Goal: Task Accomplishment & Management: Use online tool/utility

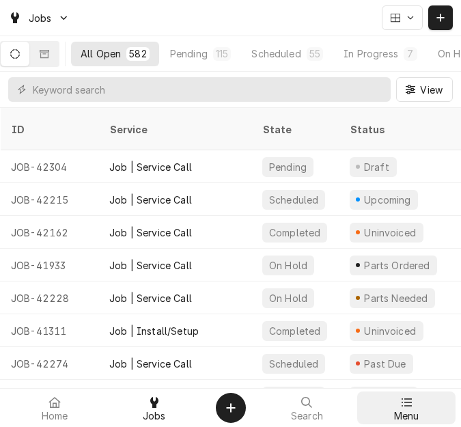
click at [394, 402] on div "Menu" at bounding box center [406, 407] width 93 height 27
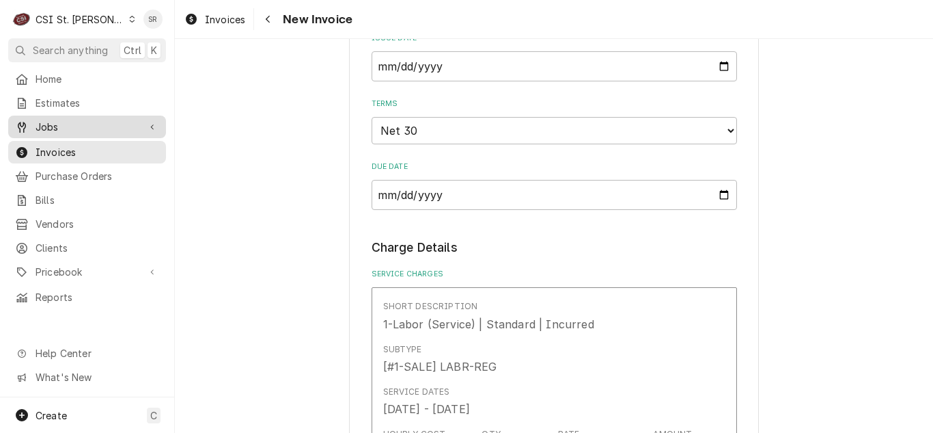
scroll to position [478, 0]
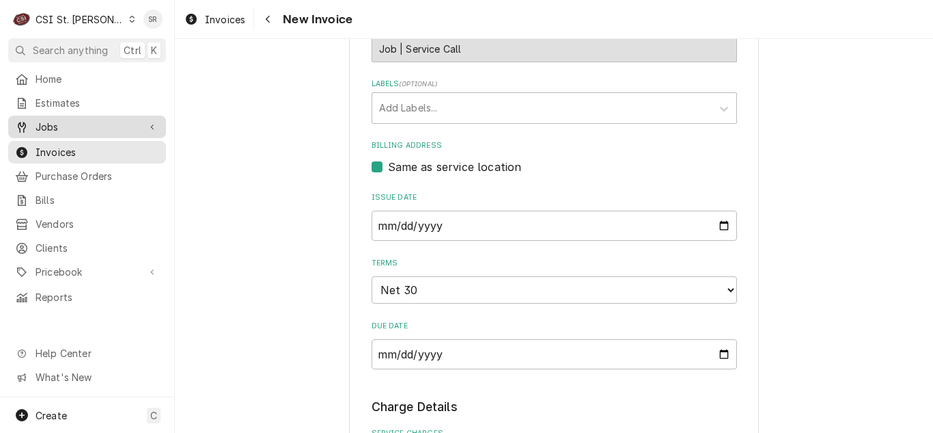
click at [75, 131] on div "Jobs" at bounding box center [87, 126] width 152 height 17
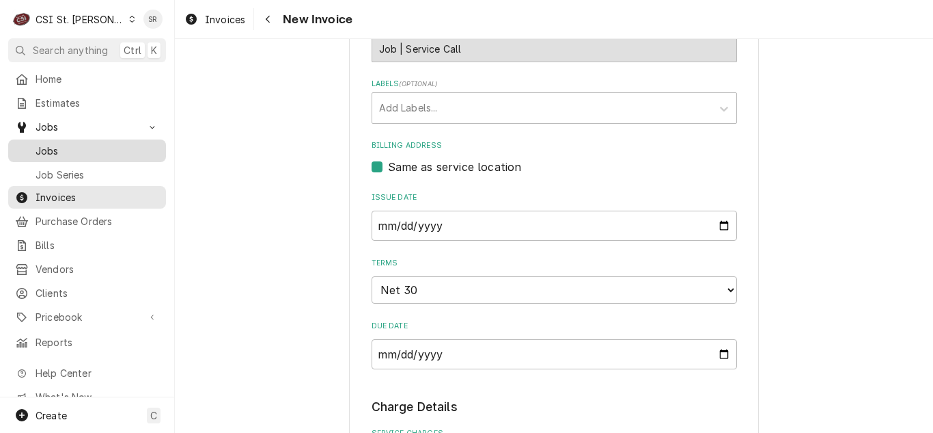
click at [68, 144] on span "Jobs" at bounding box center [98, 151] width 124 height 14
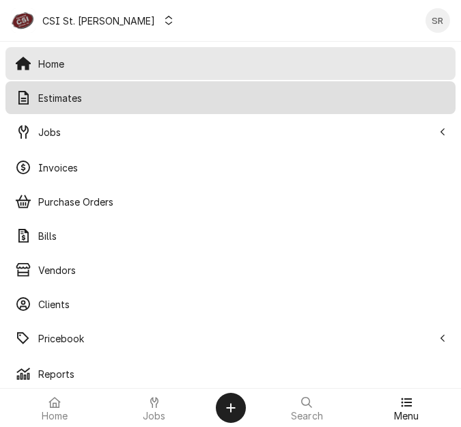
click at [61, 97] on span "Estimates" at bounding box center [242, 98] width 408 height 14
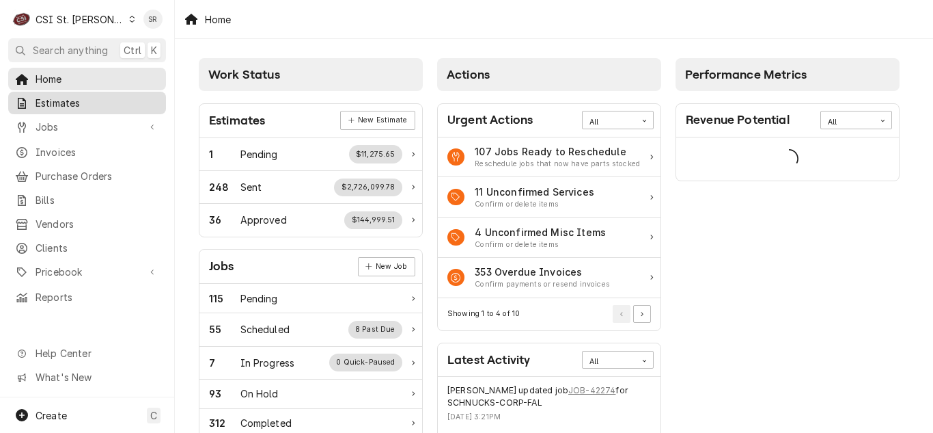
click at [72, 96] on span "Estimates" at bounding box center [98, 103] width 124 height 14
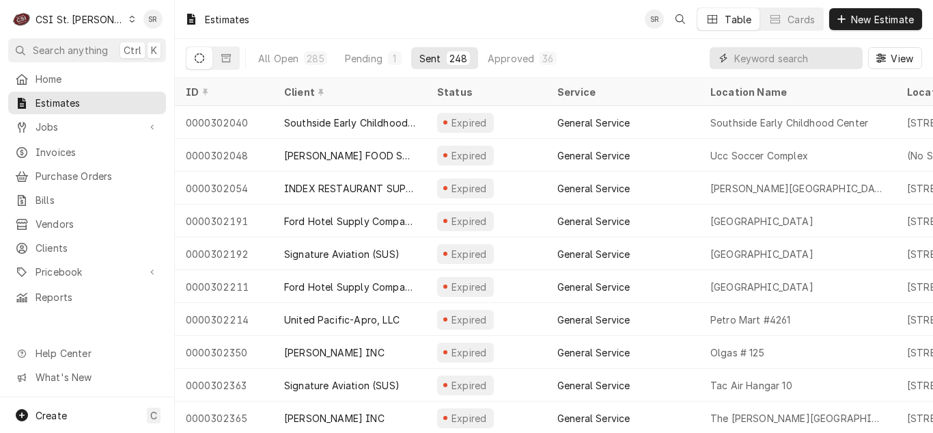
click at [791, 57] on input "Dynamic Content Wrapper" at bounding box center [796, 58] width 122 height 22
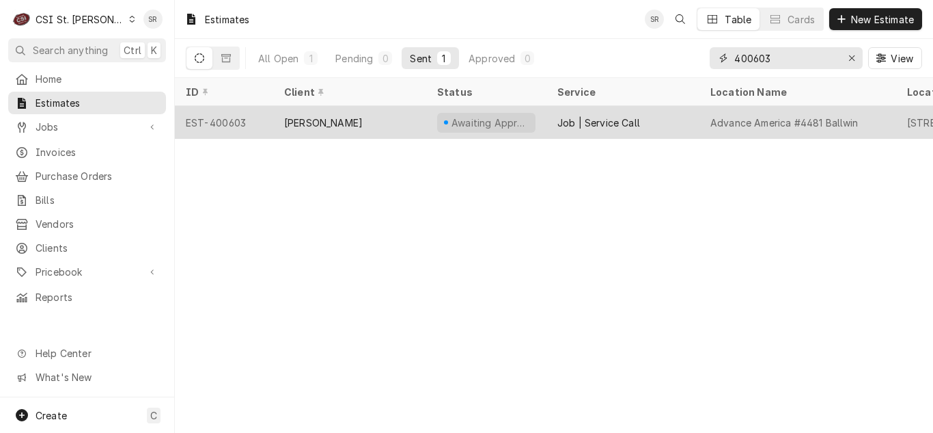
type input "400603"
click at [383, 119] on div "[PERSON_NAME]" at bounding box center [349, 122] width 153 height 33
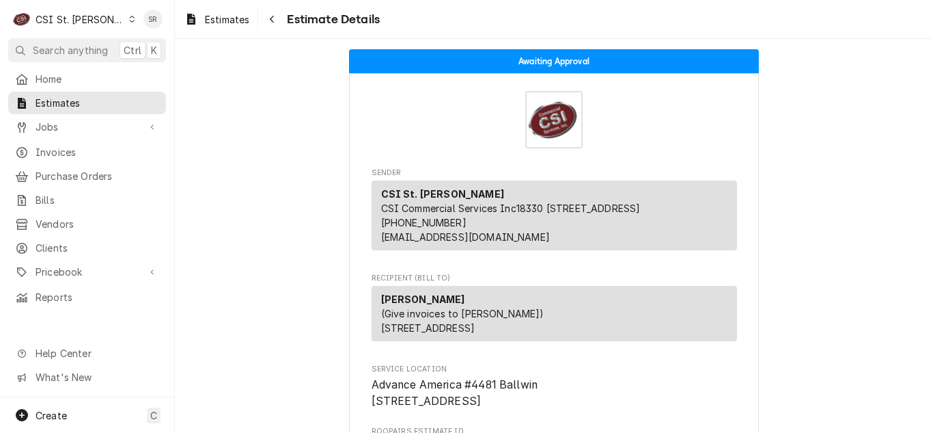
click at [57, 131] on link "Jobs" at bounding box center [87, 126] width 158 height 23
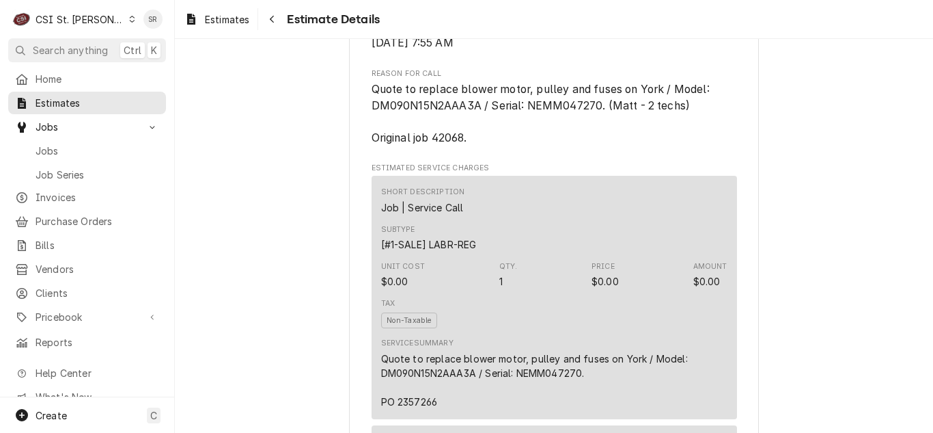
scroll to position [752, 0]
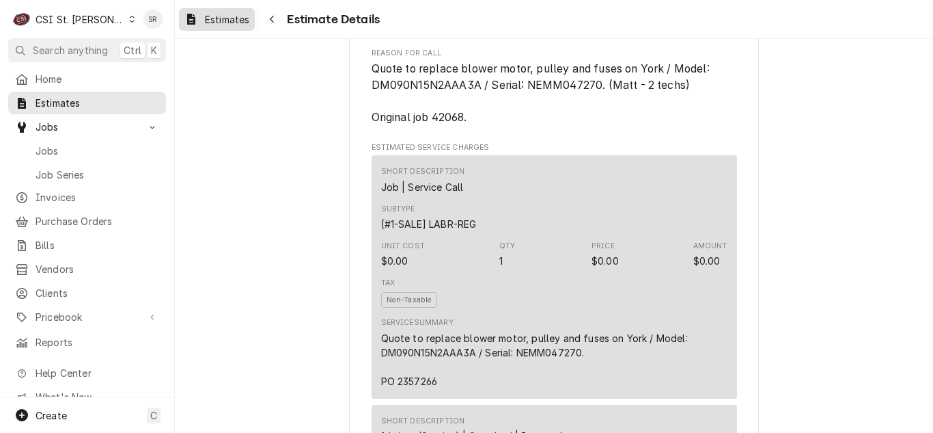
click at [234, 21] on span "Estimates" at bounding box center [227, 19] width 44 height 14
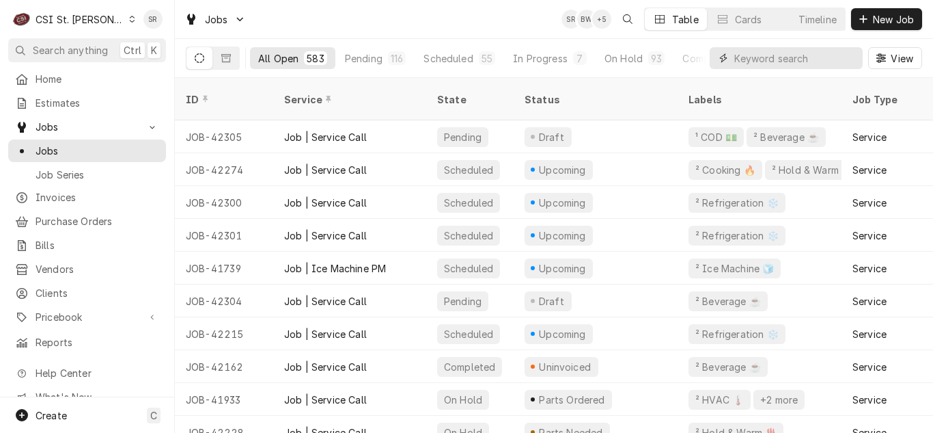
click at [754, 57] on input "Dynamic Content Wrapper" at bounding box center [796, 58] width 122 height 22
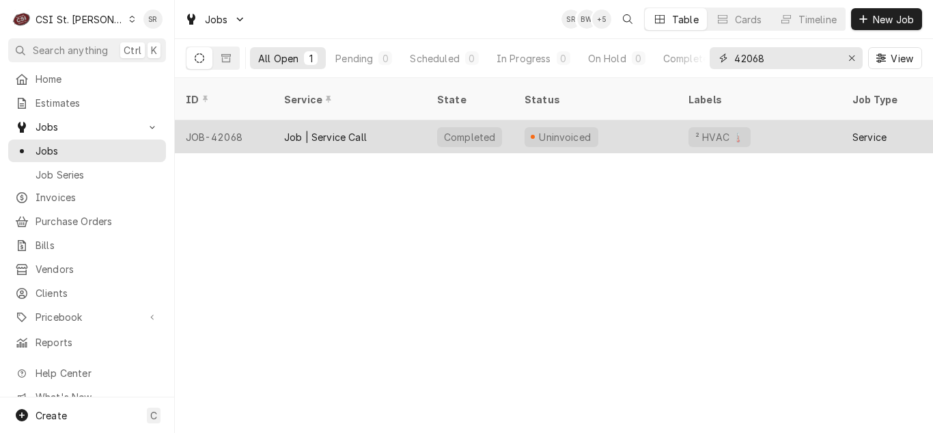
type input "42068"
click at [333, 130] on div "Job | Service Call" at bounding box center [325, 137] width 83 height 14
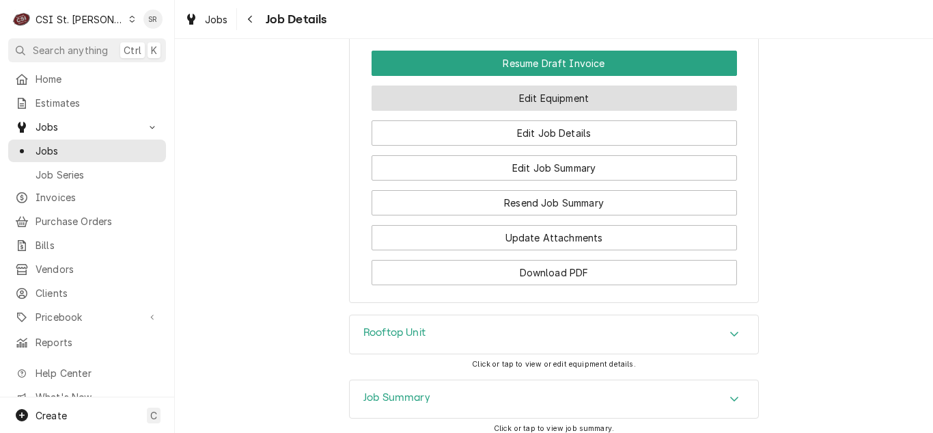
scroll to position [1708, 0]
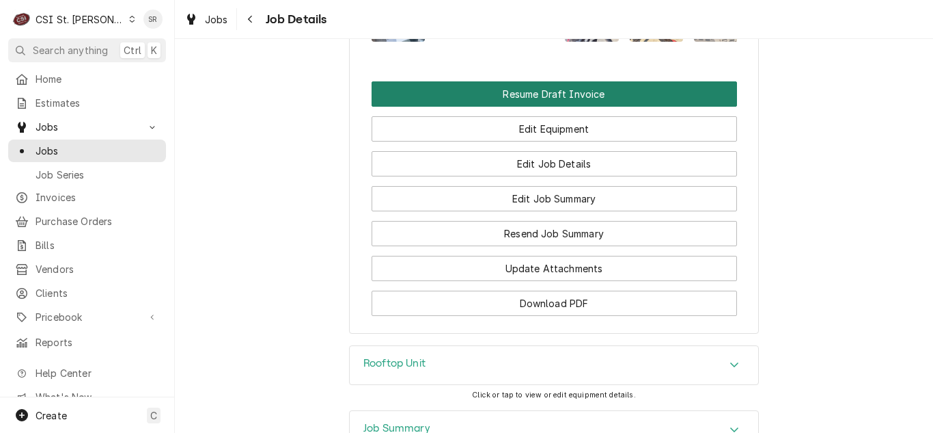
click at [517, 107] on button "Resume Draft Invoice" at bounding box center [555, 93] width 366 height 25
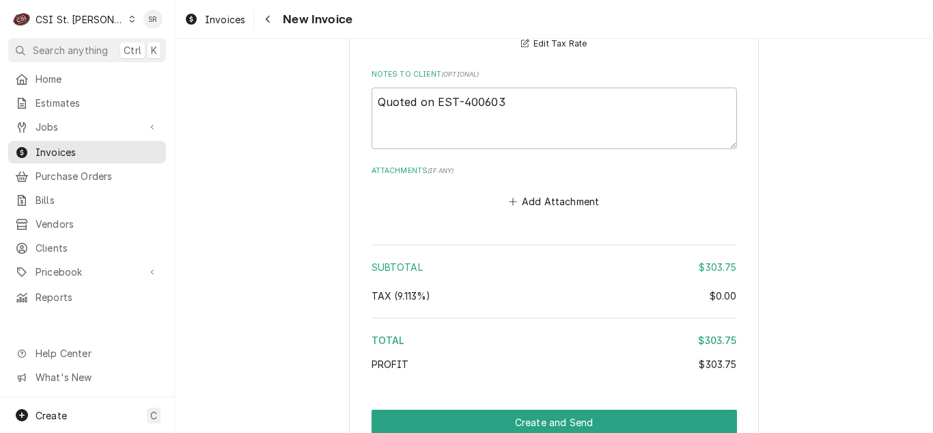
scroll to position [2050, 0]
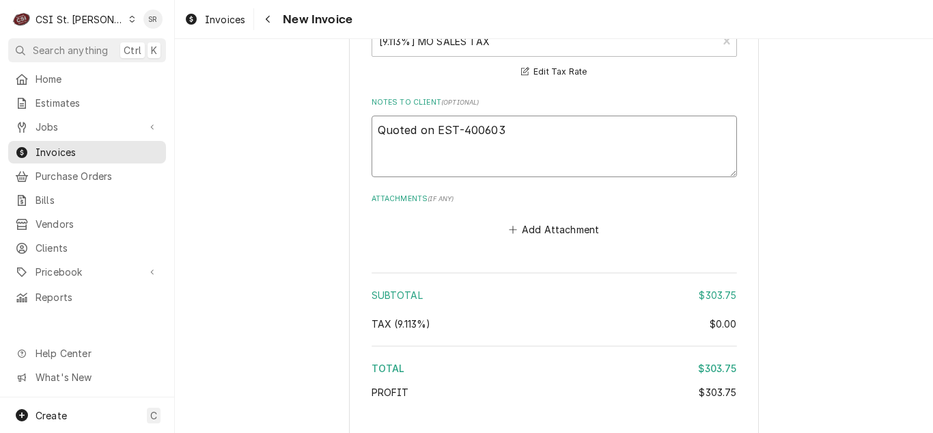
click at [513, 130] on textarea "Quoted on EST-400603" at bounding box center [555, 146] width 366 height 62
type textarea "x"
type textarea "Quoted on EST-400603"
type textarea "x"
type textarea "Quoted on EST-400603 -"
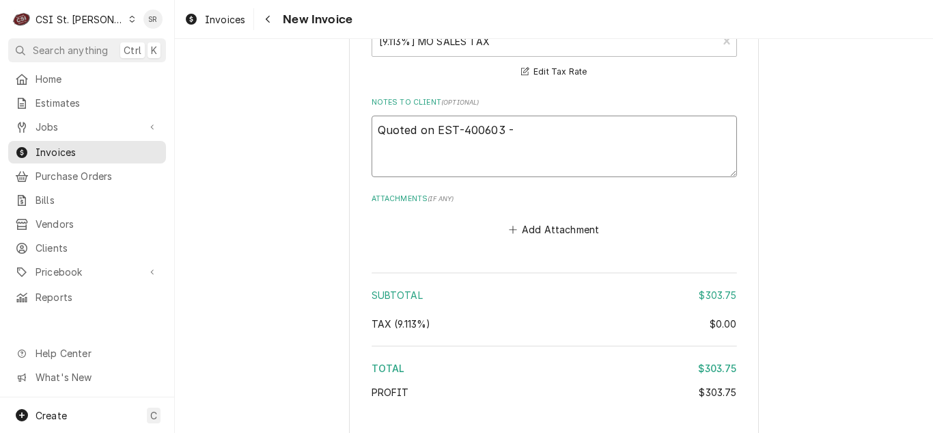
type textarea "x"
type textarea "Quoted on EST-400603 - q"
type textarea "x"
type textarea "Quoted on EST-400603 - qu"
type textarea "x"
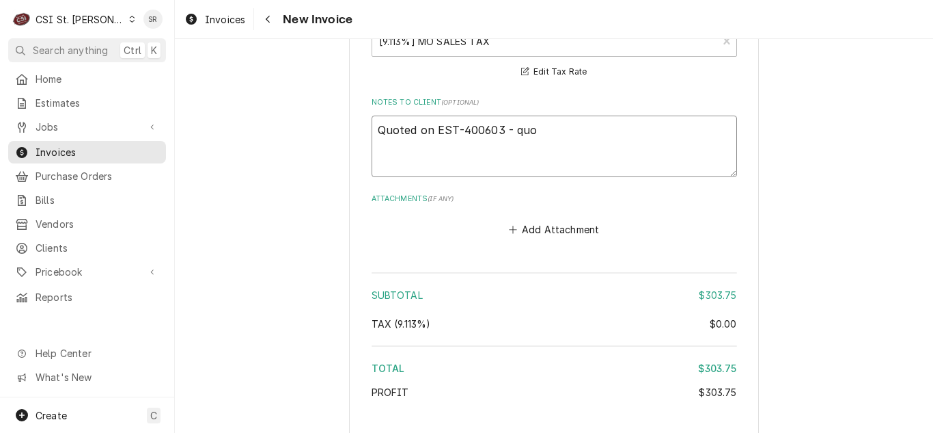
type textarea "Quoted on EST-400603 - quot"
type textarea "x"
type textarea "Quoted on EST-400603 - quote"
type textarea "x"
type textarea "Quoted on EST-400603 - quote"
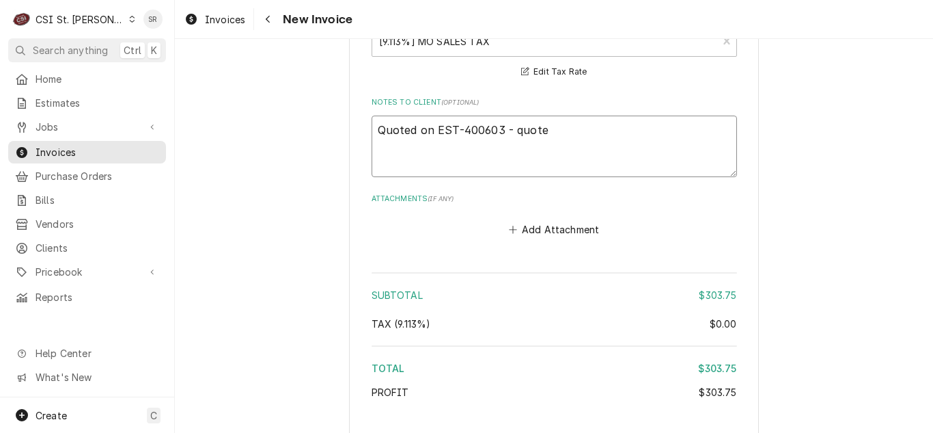
type textarea "x"
type textarea "Quoted on EST-400603 - quote r"
type textarea "x"
type textarea "Quoted on EST-400603 - quote re"
type textarea "x"
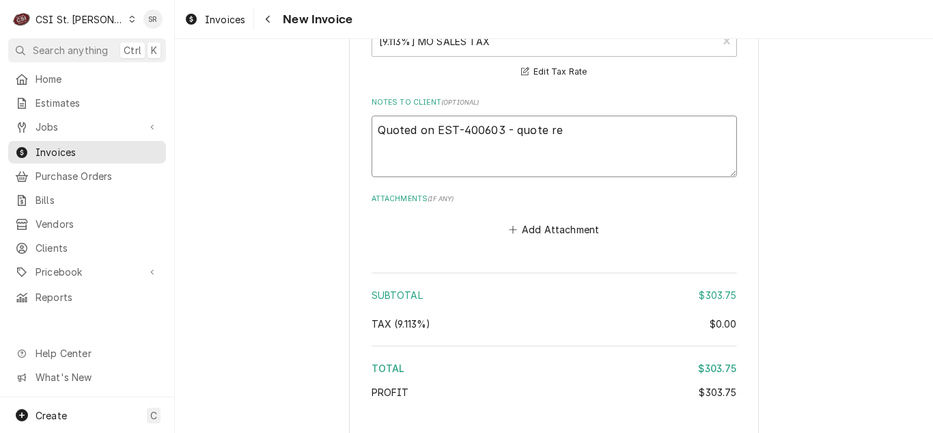
type textarea "Quoted on EST-400603 - quote rej"
type textarea "x"
type textarea "Quoted on EST-400603 - quote reje"
type textarea "x"
type textarea "Quoted on EST-400603 - quote rejec"
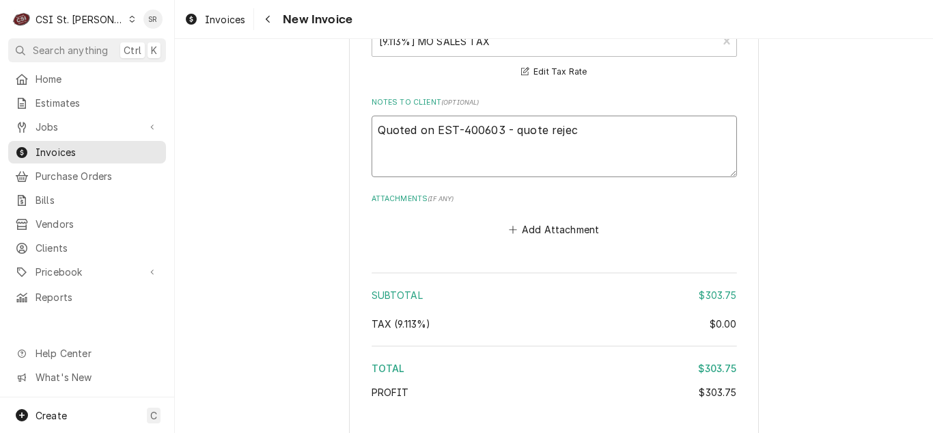
type textarea "x"
type textarea "Quoted on EST-400603 - quote reject"
type textarea "x"
type textarea "Quoted on EST-400603 - quote rejecte"
type textarea "x"
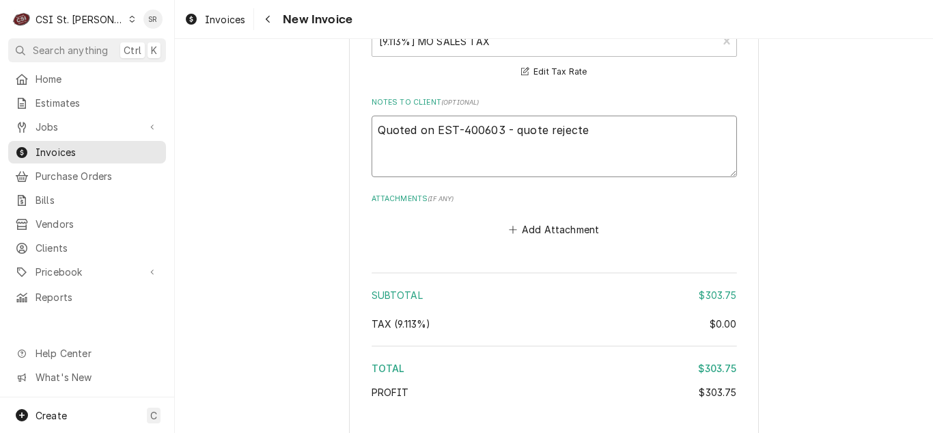
type textarea "Quoted on EST-400603 - quote rejected"
drag, startPoint x: 433, startPoint y: 128, endPoint x: 333, endPoint y: 123, distance: 100.6
type textarea "x"
type textarea "EST-400603 - quote rejected"
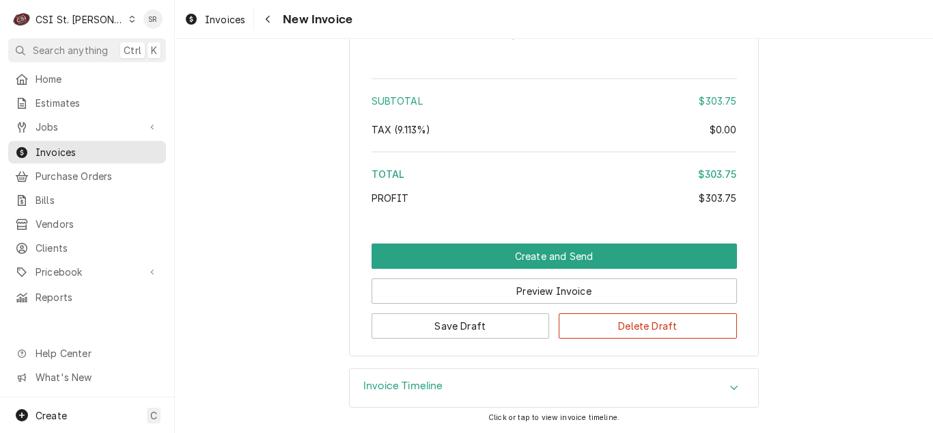
scroll to position [2107, 0]
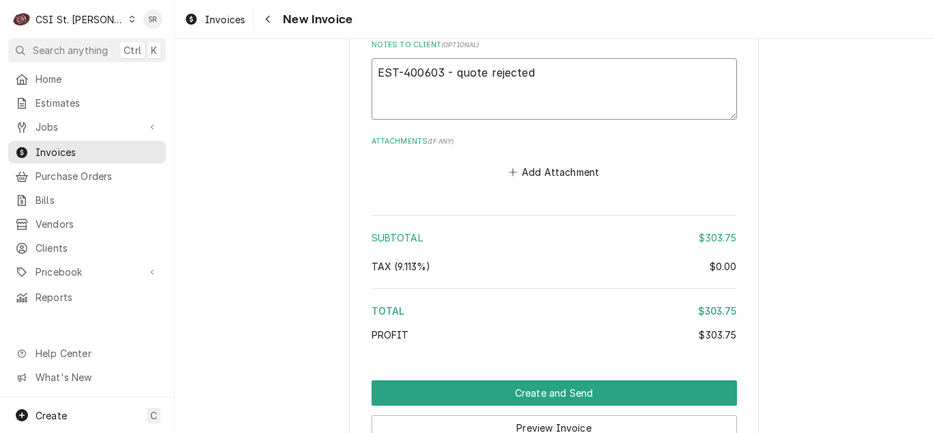
drag, startPoint x: 480, startPoint y: 70, endPoint x: 452, endPoint y: 72, distance: 28.1
click at [452, 72] on textarea "EST-400603 - quote rejected" at bounding box center [555, 89] width 366 height 62
type textarea "x"
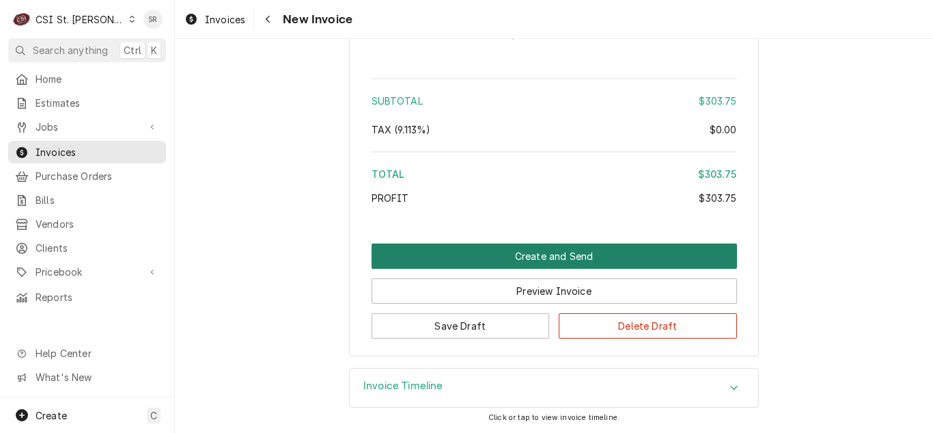
type textarea "EST-400603 - rejected"
click at [561, 258] on button "Create and Send" at bounding box center [555, 255] width 366 height 25
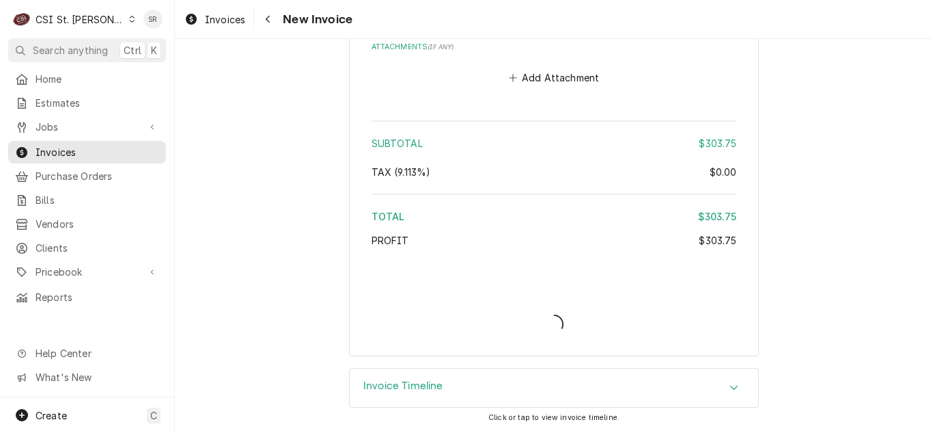
scroll to position [2202, 0]
type textarea "x"
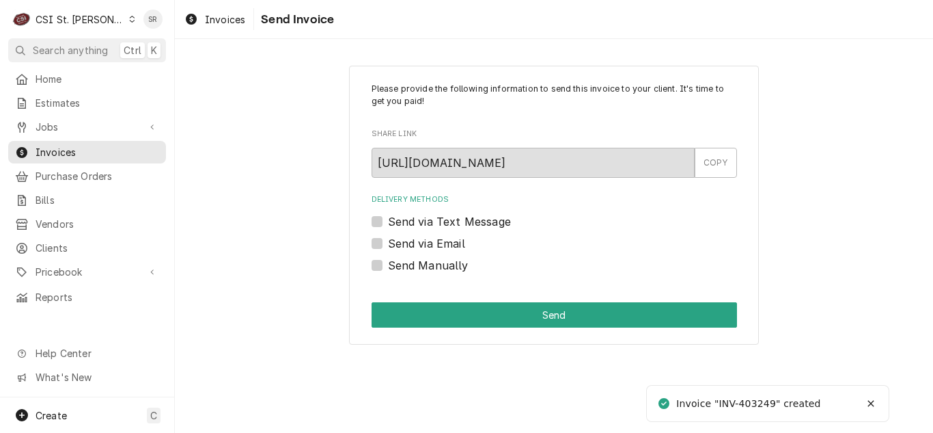
click at [429, 245] on label "Send via Email" at bounding box center [426, 243] width 77 height 16
click at [429, 245] on input "Send via Email" at bounding box center [571, 250] width 366 height 30
checkbox input "true"
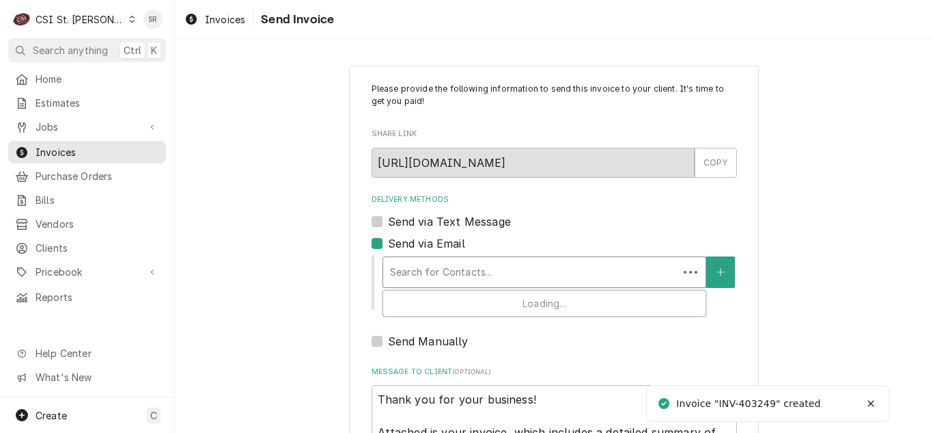
click at [448, 262] on div "Delivery Methods" at bounding box center [531, 272] width 282 height 25
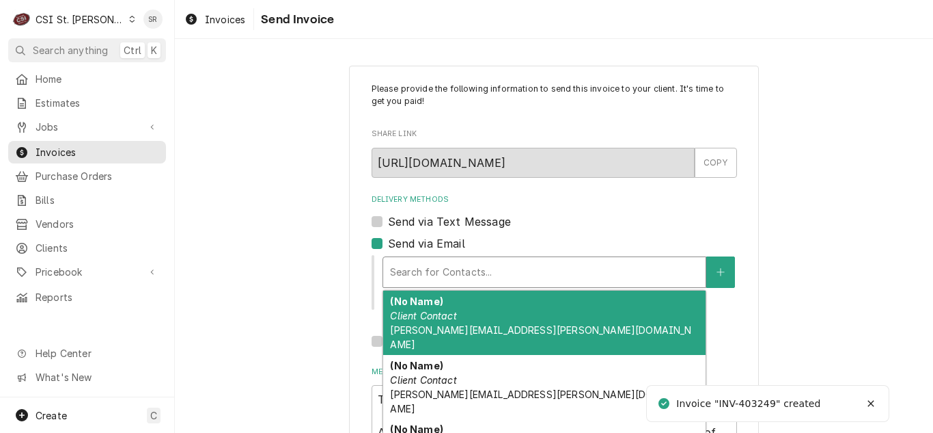
click at [456, 324] on span "vicky.stuesse@csi1.com" at bounding box center [540, 337] width 301 height 26
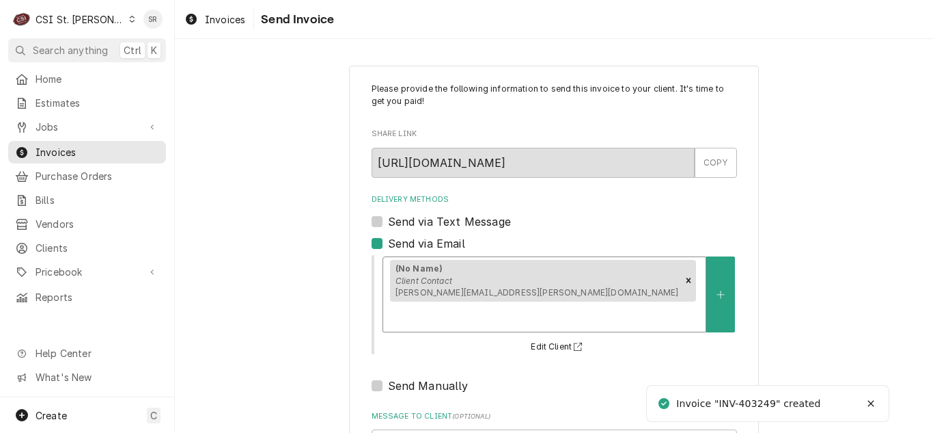
scroll to position [163, 0]
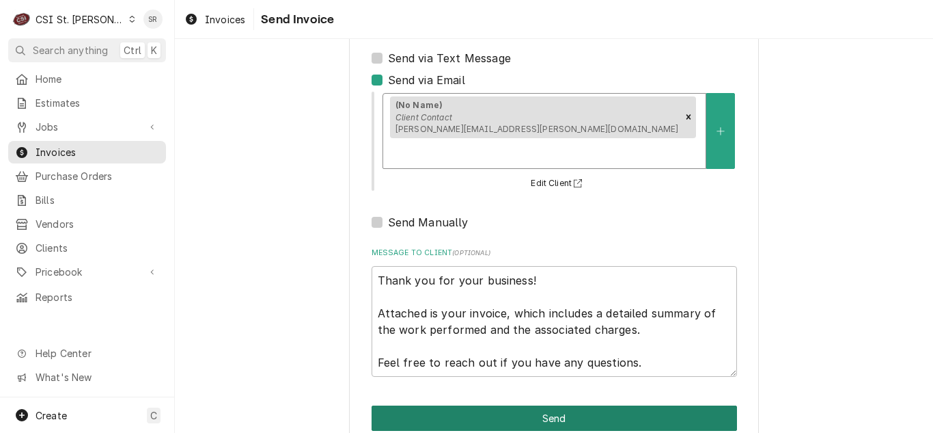
click at [538, 405] on button "Send" at bounding box center [555, 417] width 366 height 25
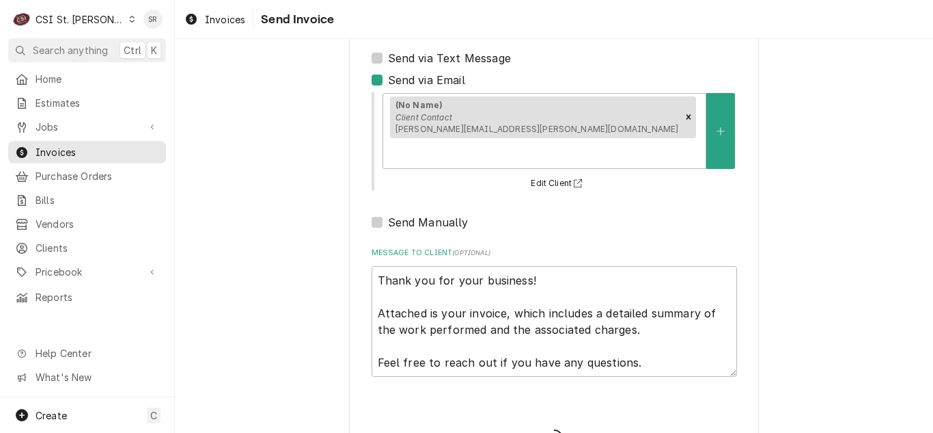
type textarea "x"
